Goal: Check status

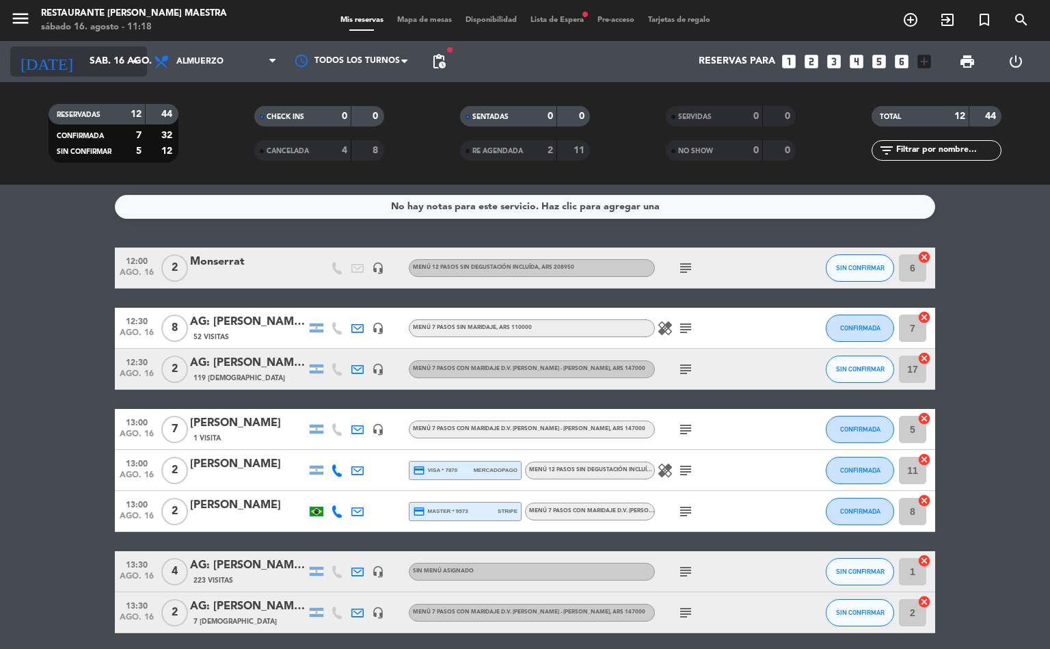
click at [96, 55] on input "sáb. 16 ago." at bounding box center [148, 61] width 130 height 25
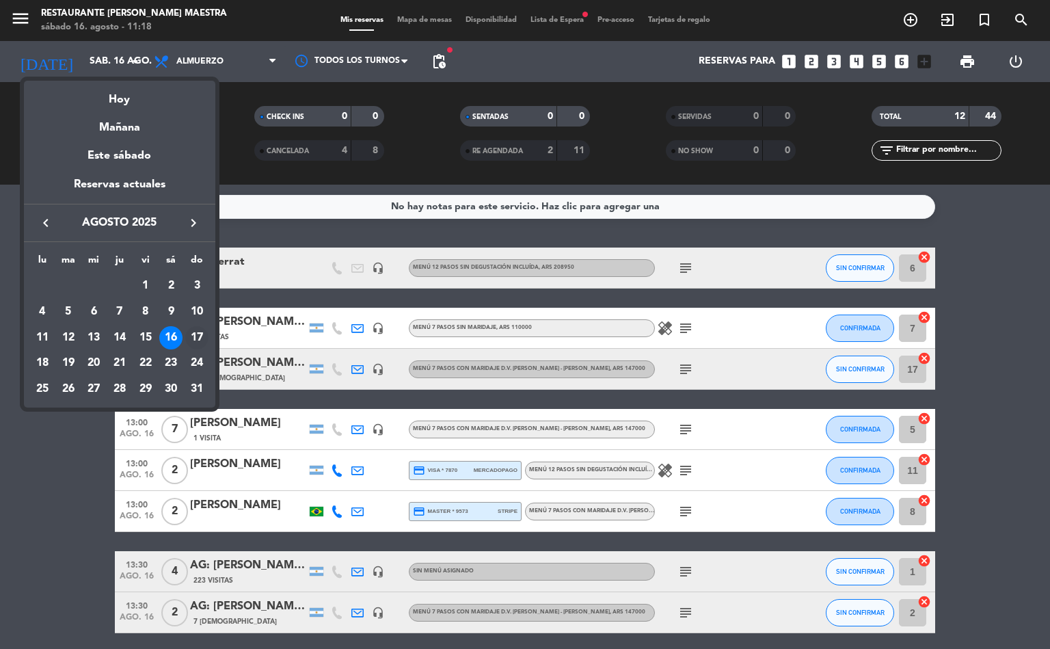
click at [193, 343] on div "17" at bounding box center [196, 337] width 23 height 23
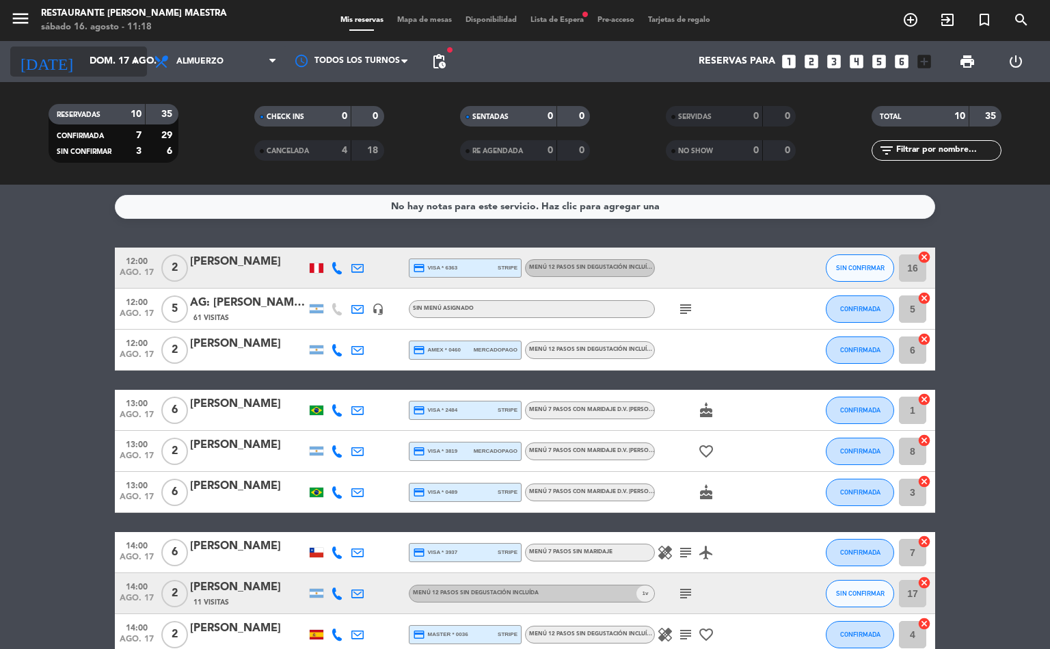
click at [125, 62] on input "dom. 17 ago." at bounding box center [148, 61] width 130 height 25
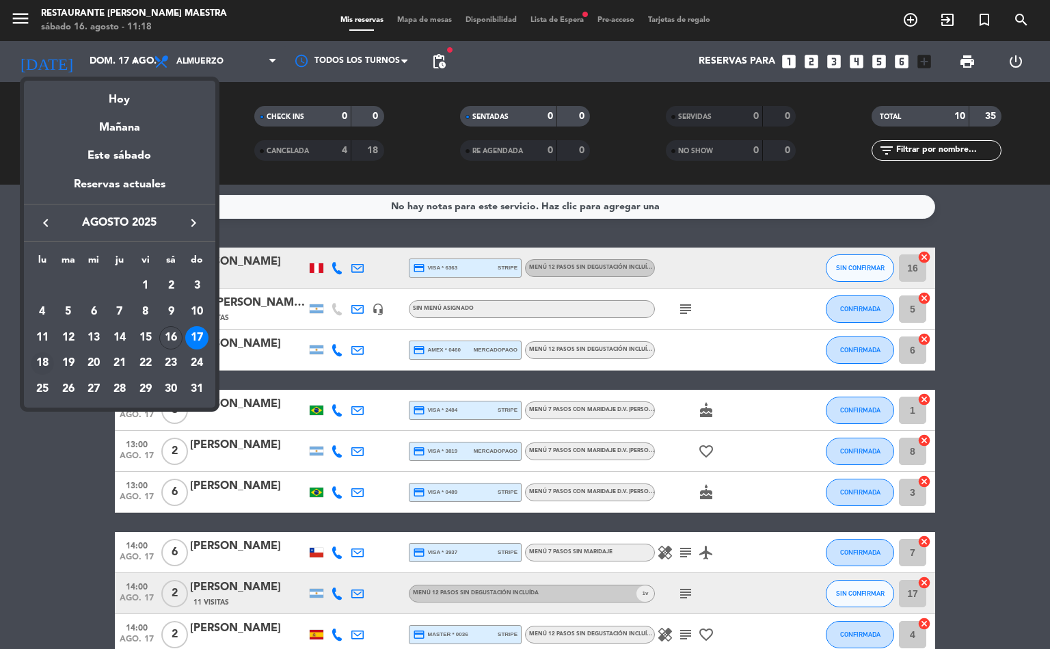
click at [43, 361] on div "18" at bounding box center [42, 363] width 23 height 23
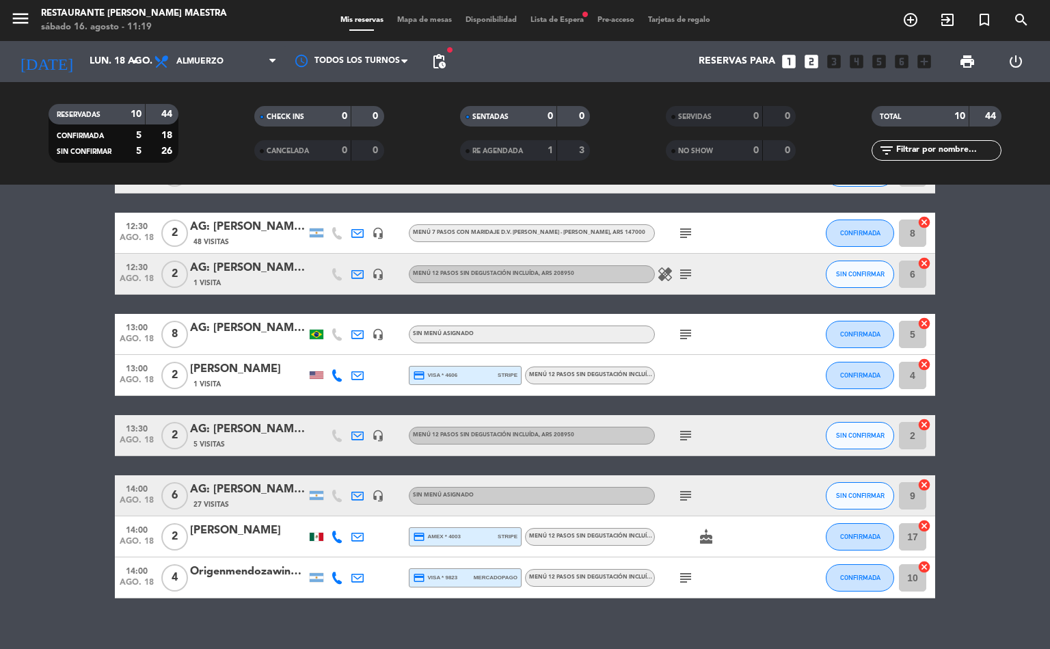
scroll to position [154, 0]
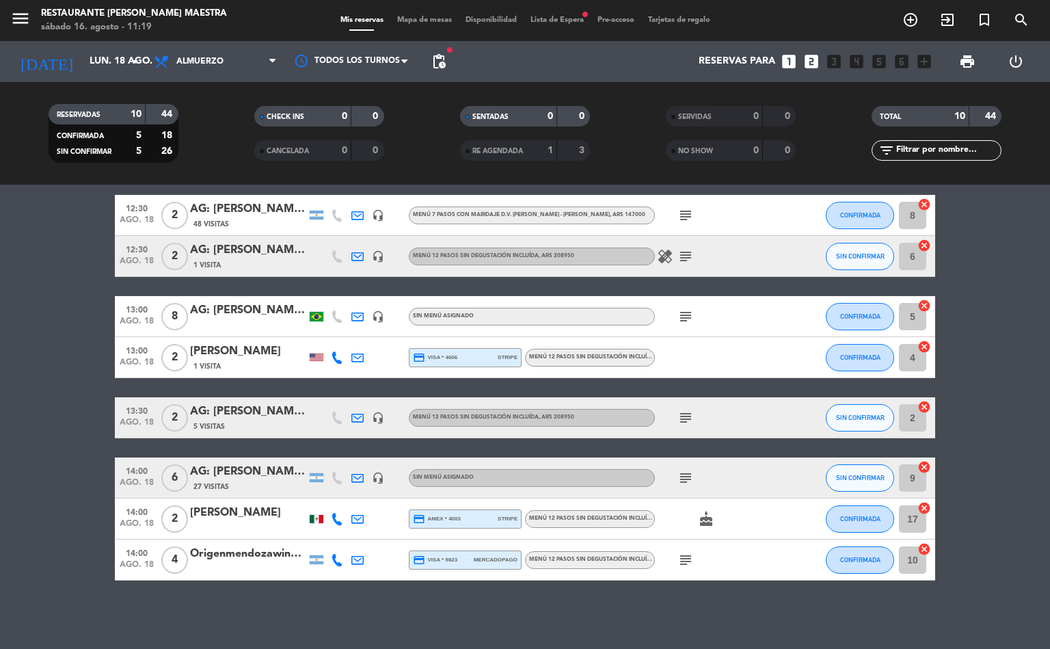
click at [686, 565] on icon "subject" at bounding box center [685, 560] width 16 height 16
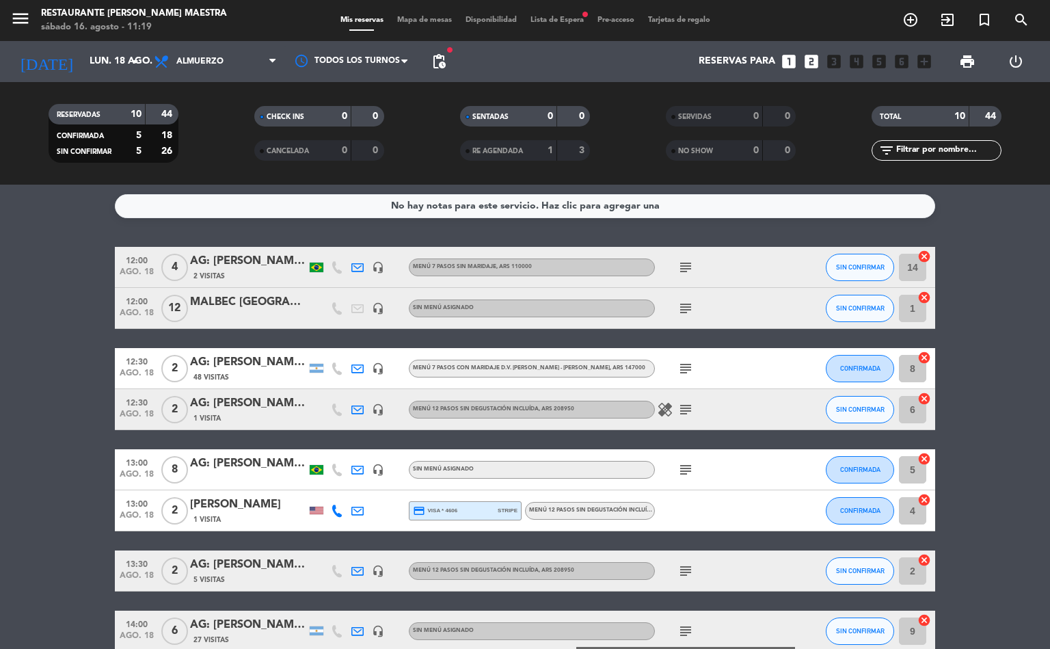
scroll to position [0, 0]
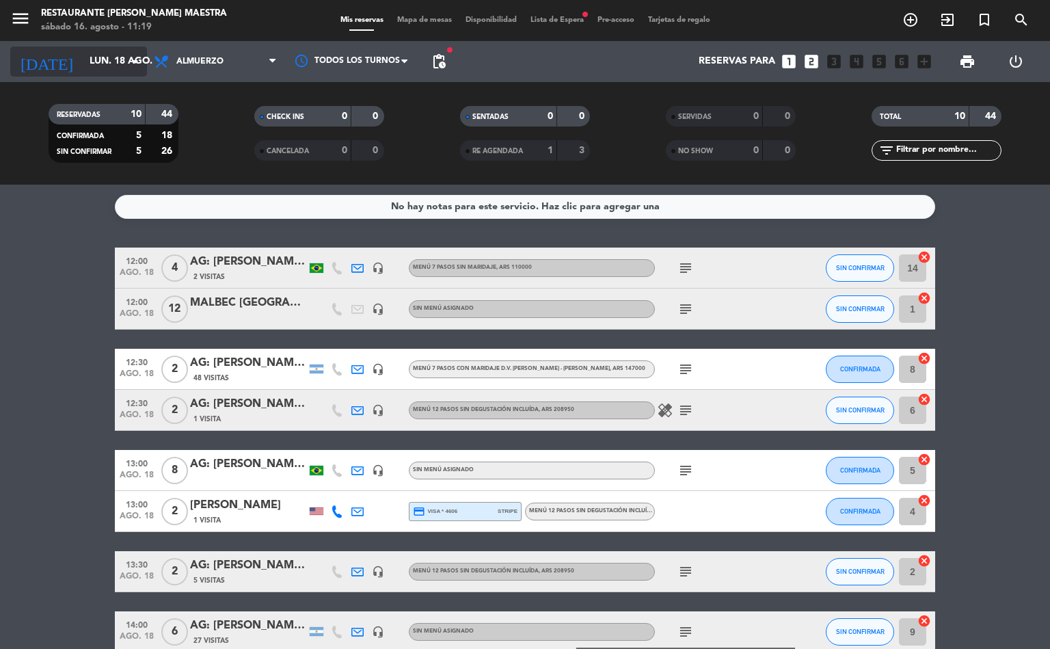
click at [103, 50] on input "lun. 18 ago." at bounding box center [148, 61] width 130 height 25
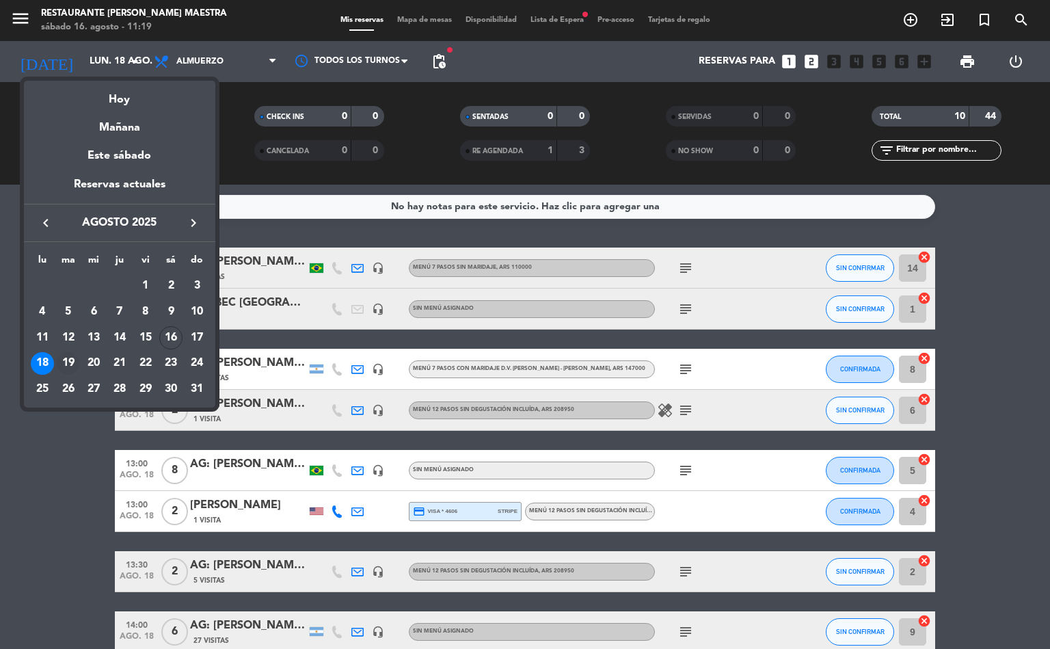
click at [70, 361] on div "19" at bounding box center [68, 363] width 23 height 23
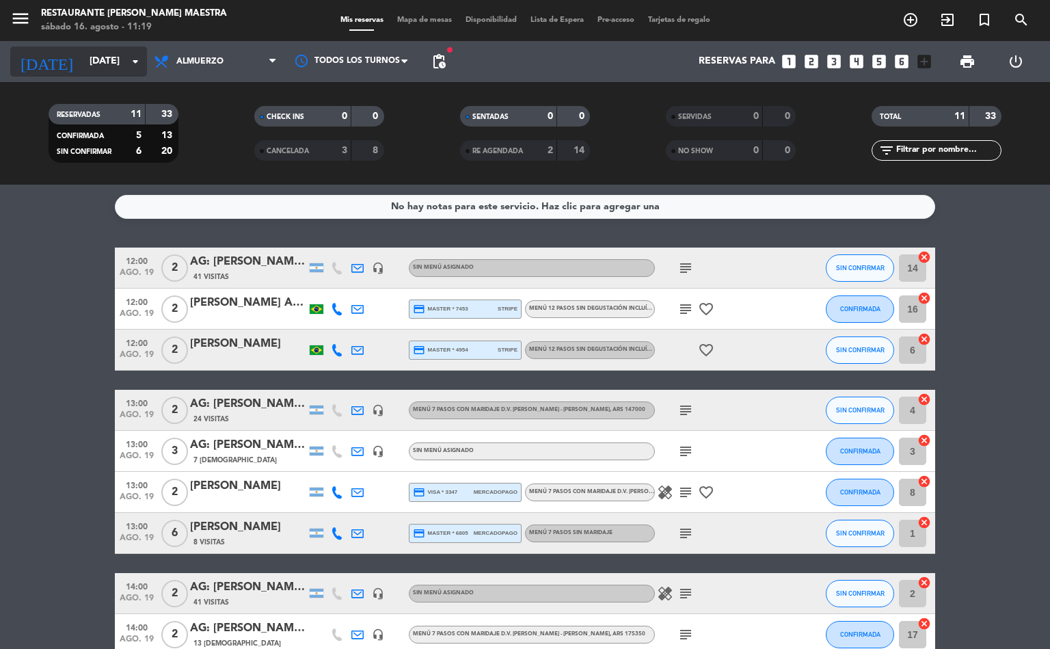
click at [111, 70] on input "[DATE]" at bounding box center [148, 61] width 130 height 25
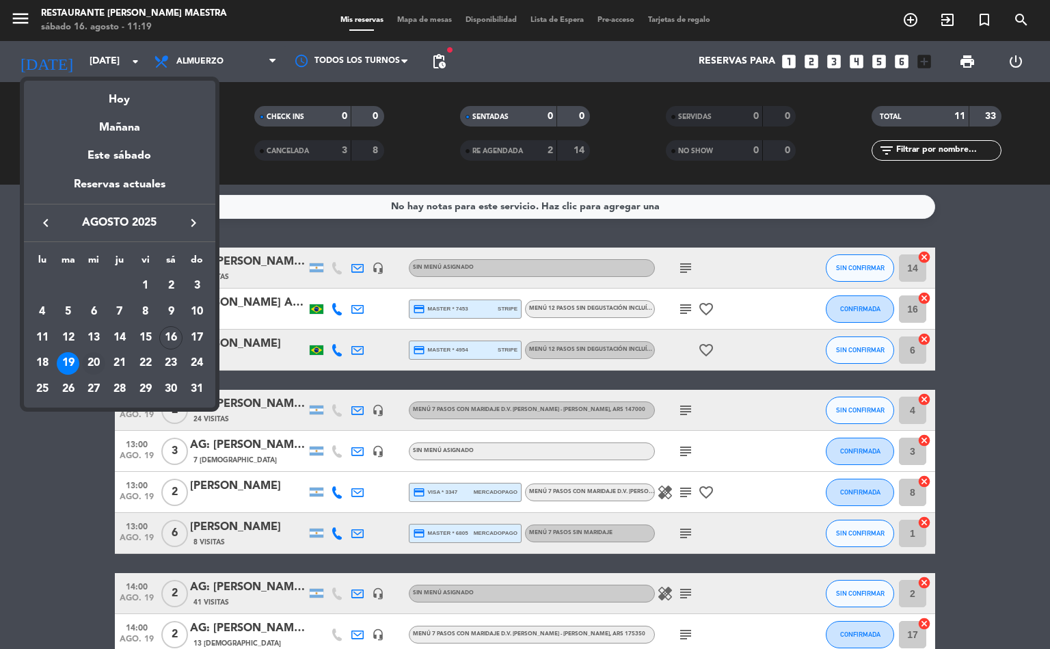
click at [92, 361] on div "20" at bounding box center [93, 363] width 23 height 23
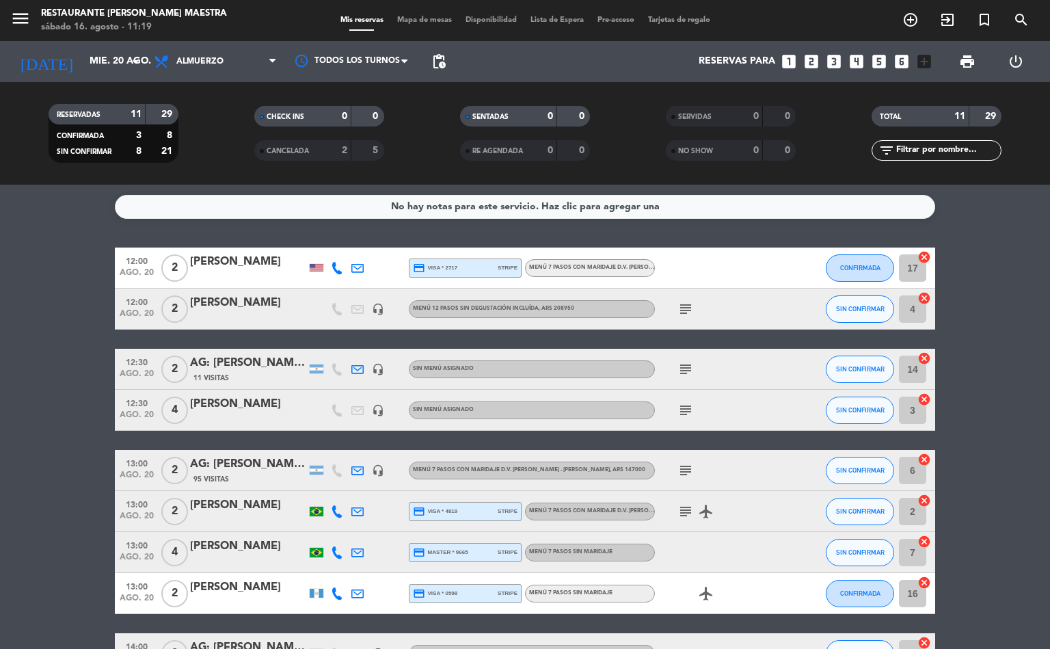
click at [681, 412] on icon "subject" at bounding box center [685, 410] width 16 height 16
click at [687, 308] on icon "subject" at bounding box center [685, 309] width 16 height 16
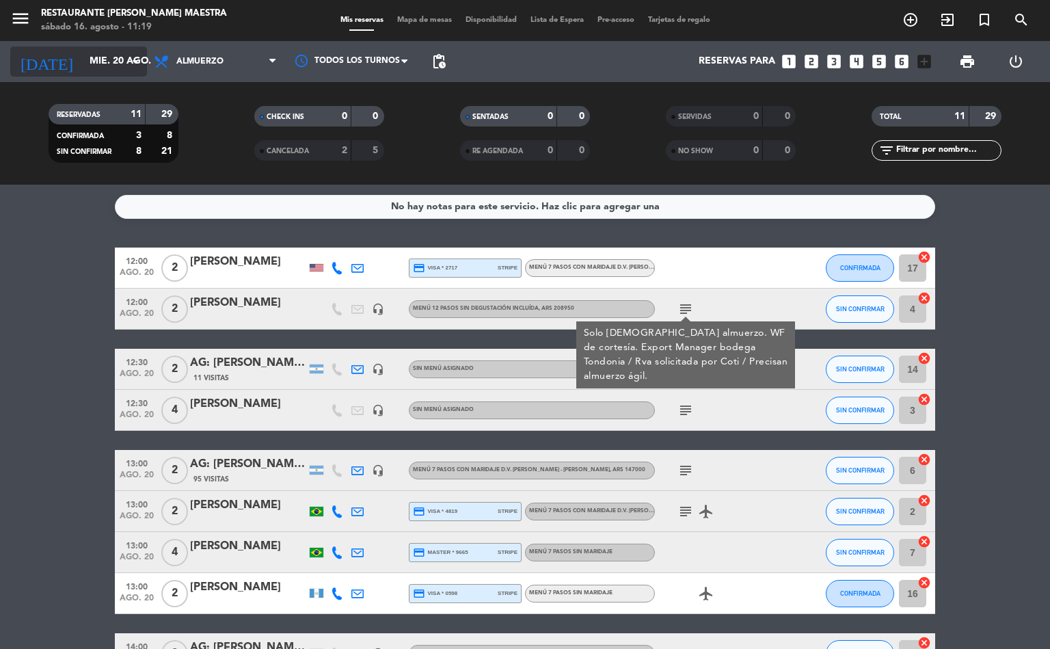
click at [90, 66] on input "mié. 20 ago." at bounding box center [148, 61] width 130 height 25
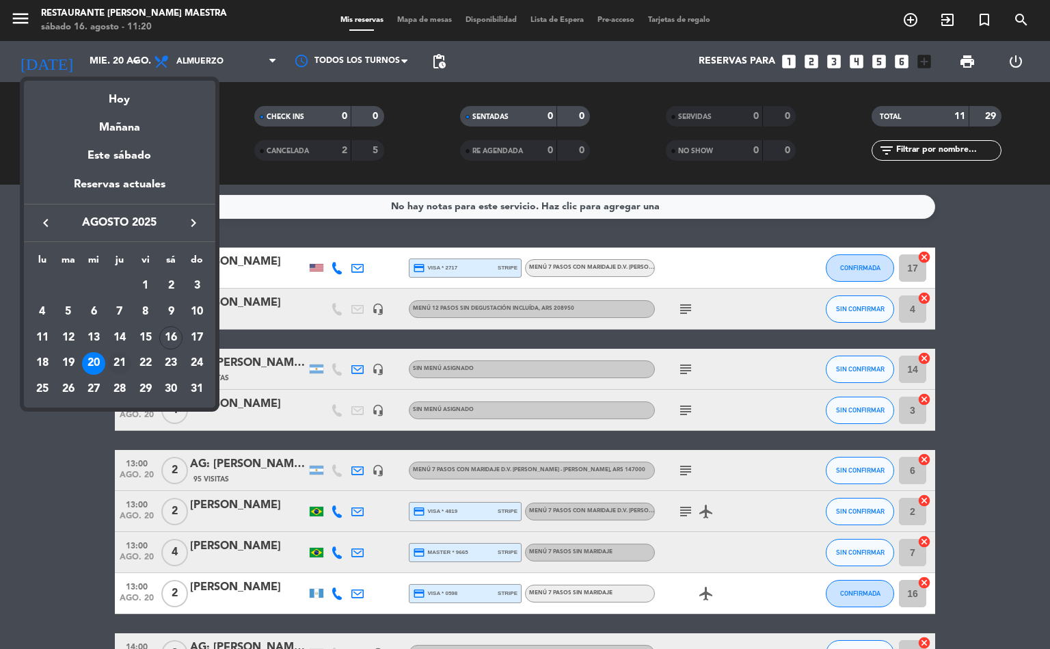
click at [119, 359] on div "21" at bounding box center [119, 363] width 23 height 23
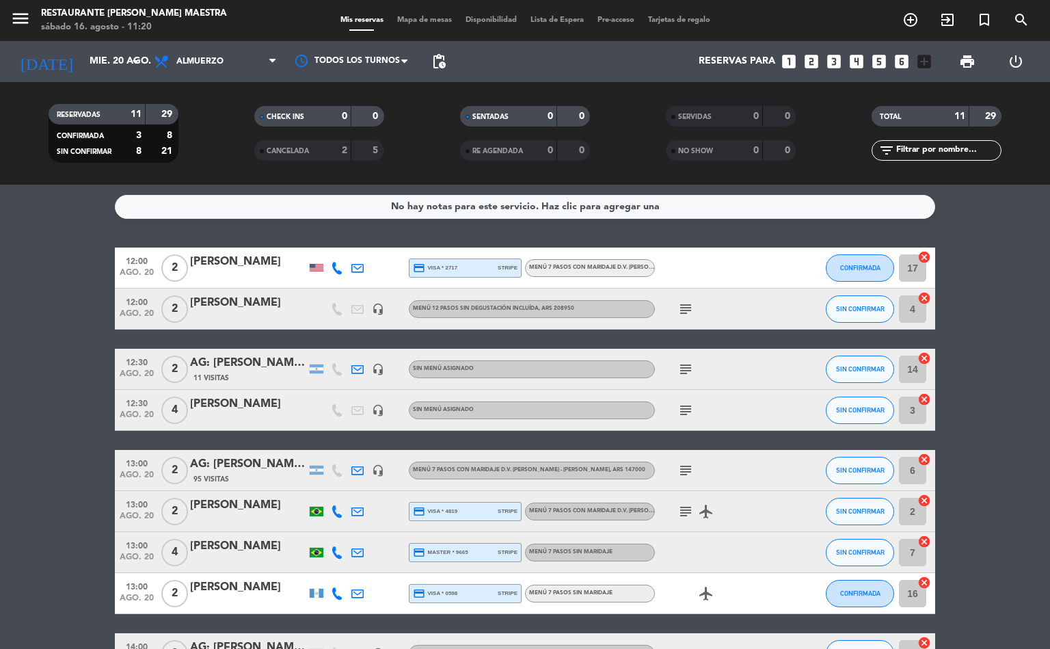
type input "jue. 21 ago."
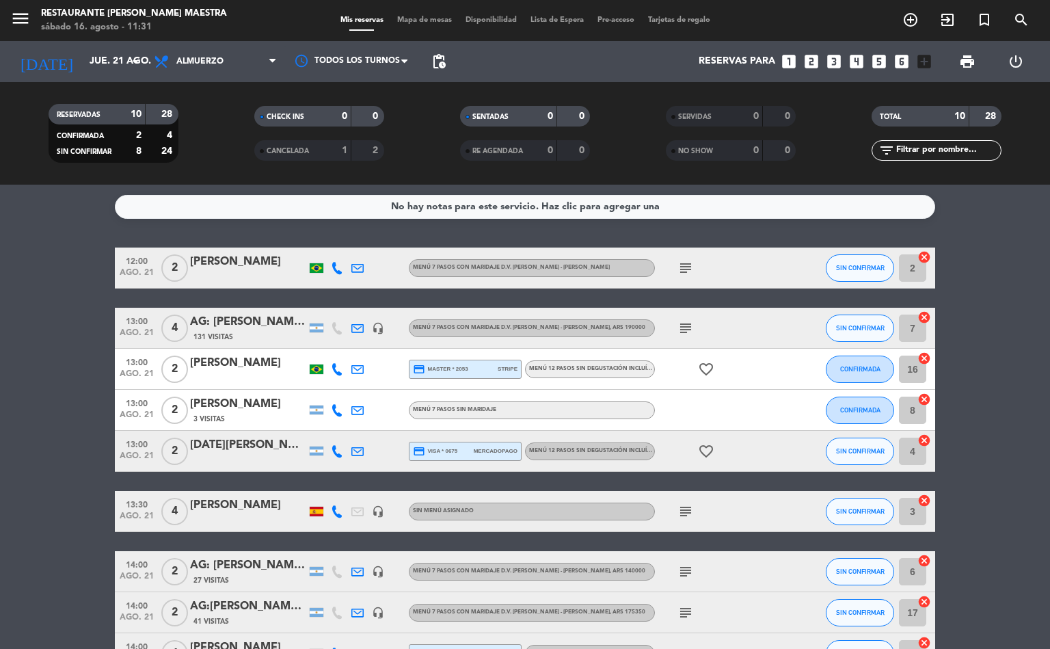
click at [138, 277] on span "ago. 21" at bounding box center [137, 276] width 34 height 16
click at [132, 277] on span "ago. 21" at bounding box center [137, 276] width 34 height 16
click at [131, 277] on span "ago. 21" at bounding box center [137, 276] width 34 height 16
click at [129, 280] on span "ago. 21" at bounding box center [137, 276] width 34 height 16
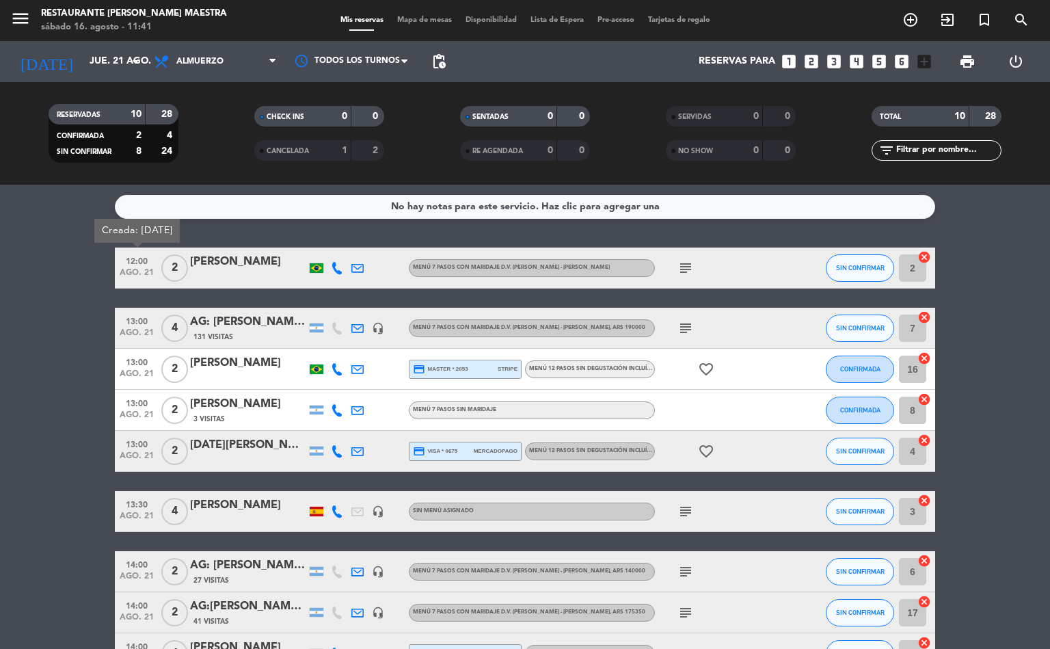
click at [132, 277] on span "ago. 21" at bounding box center [137, 276] width 34 height 16
